Goal: Complete application form

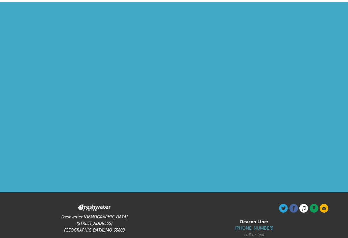
scroll to position [634, 0]
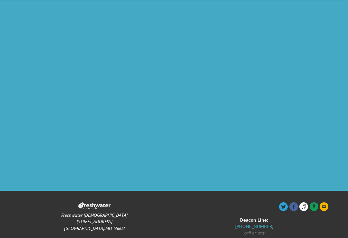
click at [323, 202] on icon at bounding box center [323, 206] width 9 height 9
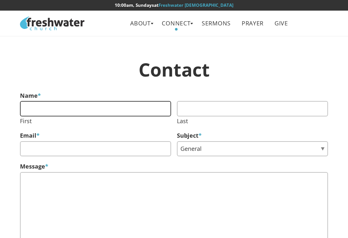
click at [108, 113] on input "First" at bounding box center [95, 108] width 151 height 15
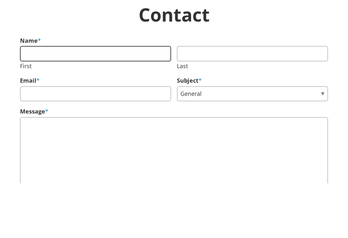
type input "Kimberly"
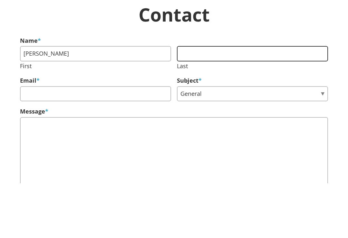
type input "Cooper"
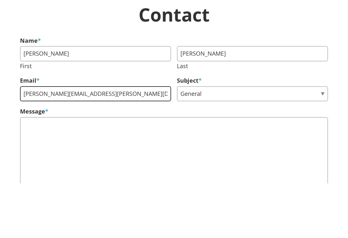
type input "Kimberly.cooper@mbch.org"
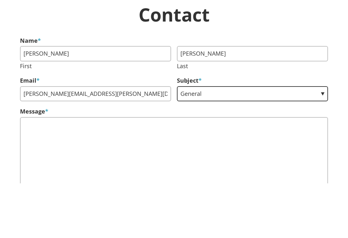
click at [250, 141] on select "General Lifegroups Volunteer Membership" at bounding box center [252, 148] width 151 height 15
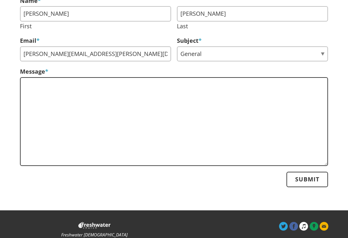
click at [44, 103] on textarea "Message *" at bounding box center [174, 121] width 308 height 89
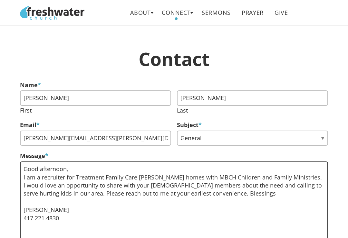
scroll to position [0, 0]
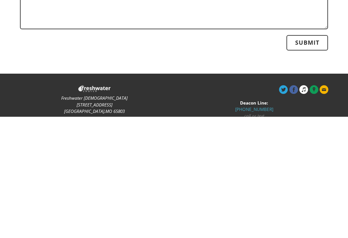
type textarea "Good afternoon, I am a recruiter for Treatment Family Care Foster homes with MB…"
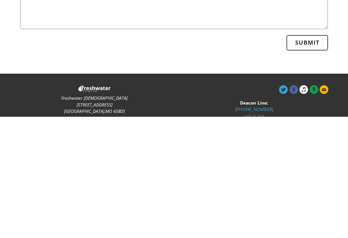
click at [313, 156] on input "Submit" at bounding box center [307, 163] width 42 height 15
